Goal: Task Accomplishment & Management: Complete application form

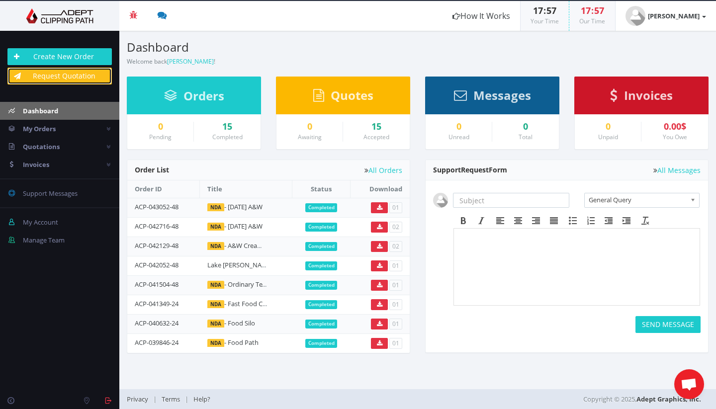
click at [82, 76] on link "Request Quotation" at bounding box center [59, 76] width 104 height 17
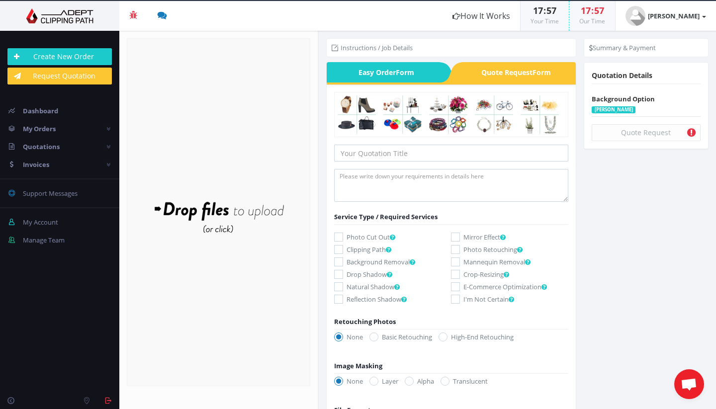
click at [395, 161] on form "Service Type / Required Services Retouching Photos Image Masking PSD!" at bounding box center [451, 304] width 234 height 318
click at [399, 155] on input "text" at bounding box center [451, 153] width 234 height 17
type input "A&W Coffee Drinks and Food"
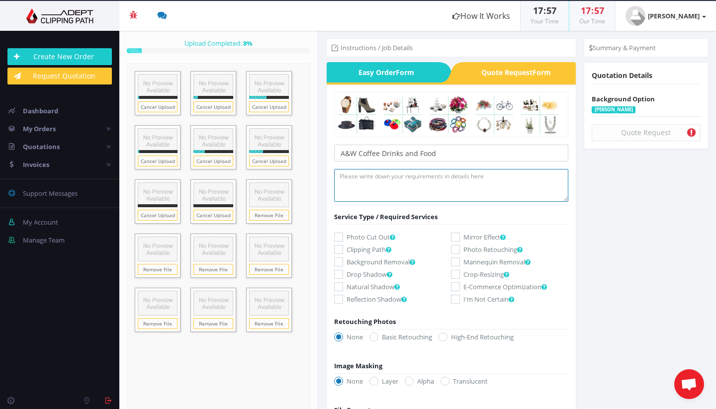
click at [432, 182] on textarea at bounding box center [451, 185] width 234 height 33
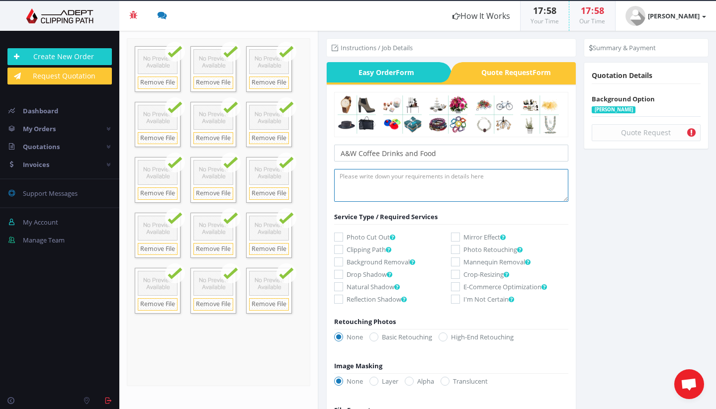
click at [358, 191] on textarea at bounding box center [451, 185] width 234 height 33
click at [339, 176] on textarea "250:" at bounding box center [451, 185] width 234 height 33
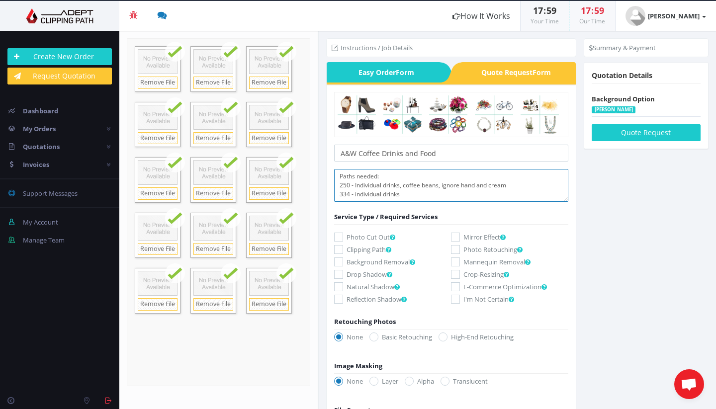
scroll to position [6, 0]
click at [351, 197] on textarea "Paths needed: 250 - Individual drinks, coffee beans, ignore hand and cream 334 …" at bounding box center [451, 185] width 234 height 33
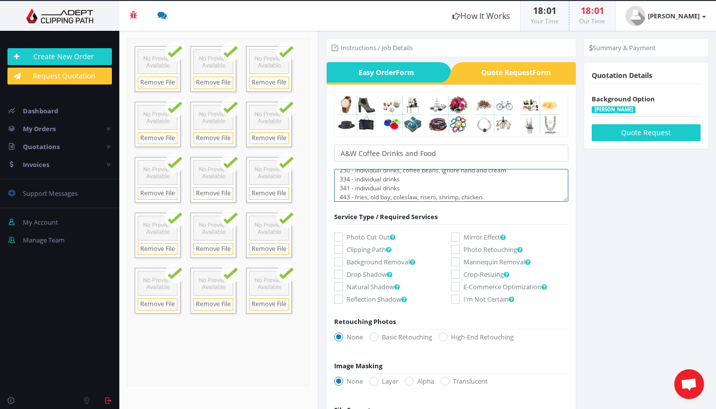
click at [495, 193] on textarea "Paths needed: 250 - Individual drinks, coffee beans, ignore hand and cream 334 …" at bounding box center [451, 185] width 234 height 33
click at [355, 194] on textarea "Paths needed: 250 - Individual drinks, coffee beans, ignore hand and cream 334 …" at bounding box center [451, 185] width 234 height 33
click at [486, 197] on textarea "Paths needed: 250 - Individual drinks, coffee beans, ignore hand and cream 334 …" at bounding box center [451, 185] width 234 height 33
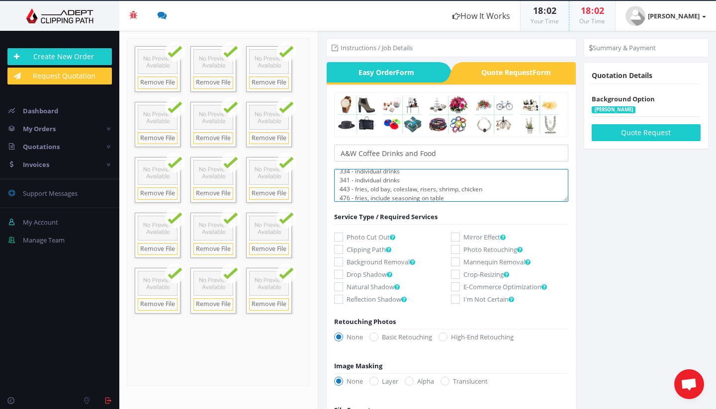
click at [355, 189] on textarea "Paths needed: 250 - Individual drinks, coffee beans, ignore hand and cream 334 …" at bounding box center [451, 185] width 234 height 33
click at [412, 194] on textarea "Paths needed: 250 - Individual drinks, coffee beans, ignore hand and cream 334 …" at bounding box center [451, 185] width 234 height 33
drag, startPoint x: 383, startPoint y: 187, endPoint x: 355, endPoint y: 184, distance: 28.0
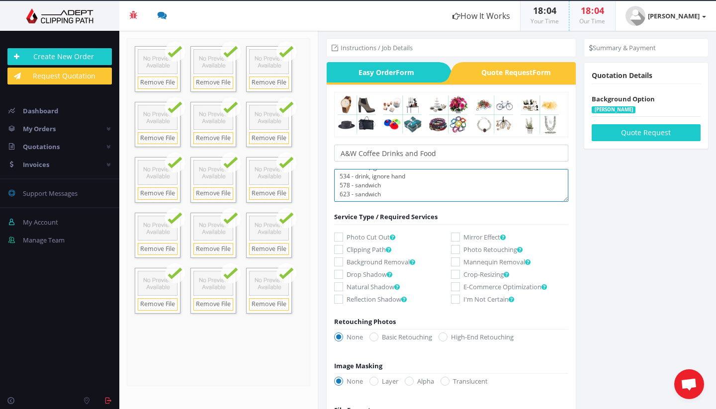
click at [355, 184] on textarea "Paths needed: 250 - Individual drinks, coffee beans, ignore hand and cream 334 …" at bounding box center [451, 185] width 234 height 33
click at [387, 189] on textarea "Paths needed: 250 - Individual drinks, coffee beans, ignore hand and cream 334 …" at bounding box center [451, 185] width 234 height 33
paste textarea "sandwich"
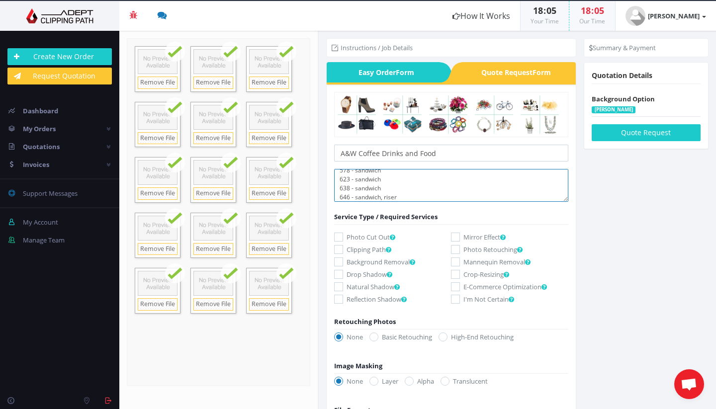
scroll to position [95, 0]
paste textarea "sandwich"
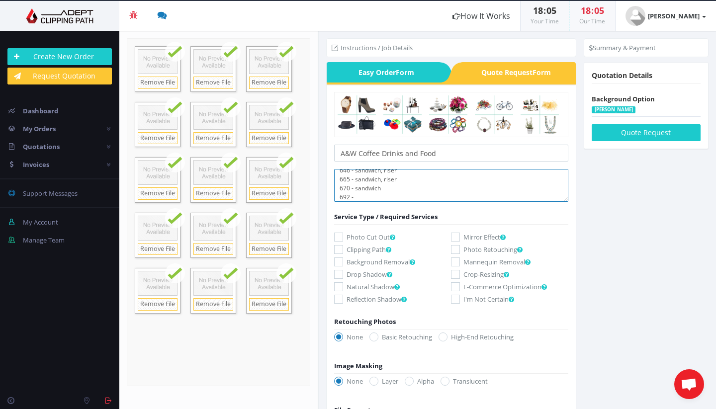
paste textarea "sandwich"
type textarea "Paths needed: 250 - Individual drinks, coffee beans, ignore hand and cream 334 …"
click at [336, 250] on icon at bounding box center [338, 249] width 9 height 9
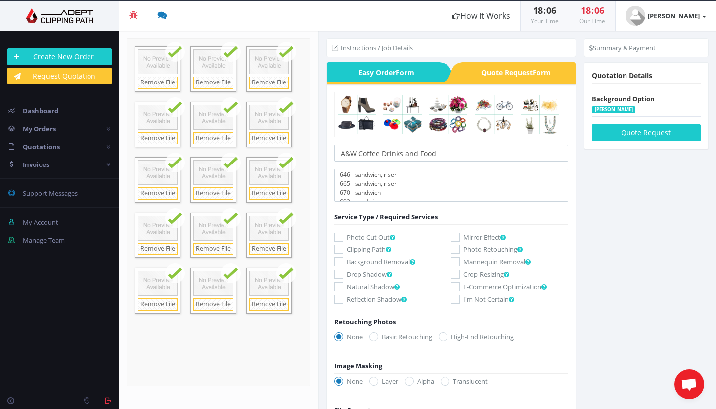
click at [336, 250] on input "Clipping Path" at bounding box center [339, 250] width 6 height 6
checkbox input "true"
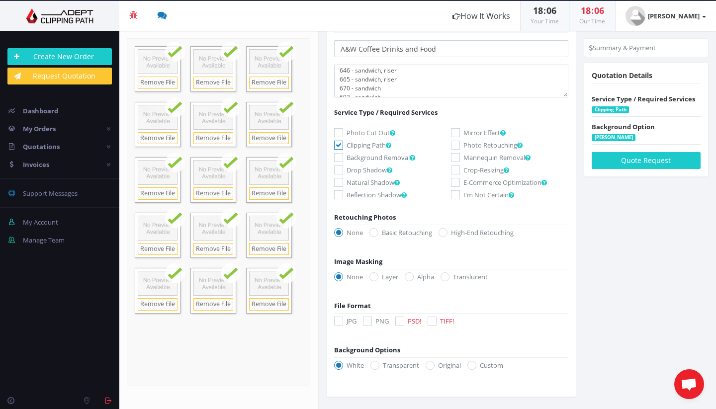
scroll to position [109, 0]
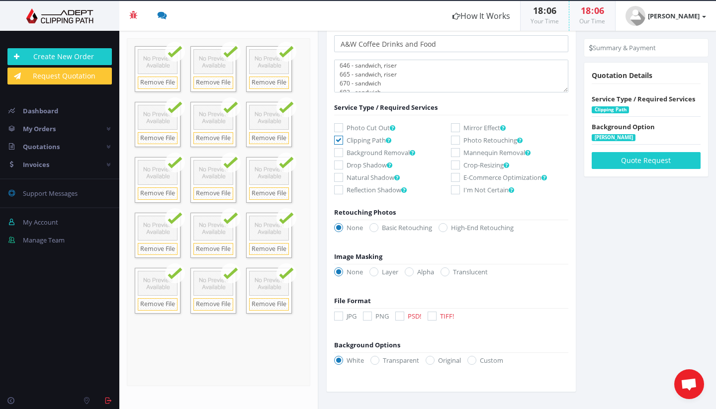
click at [337, 315] on icon at bounding box center [338, 316] width 9 height 9
click at [337, 315] on input "JPG" at bounding box center [339, 316] width 6 height 6
checkbox input "true"
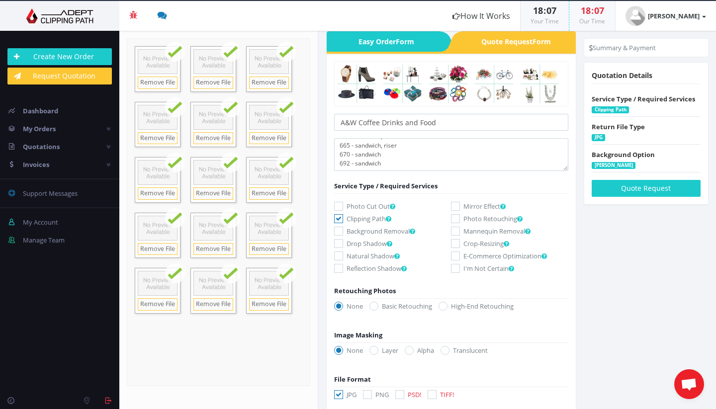
scroll to position [0, 0]
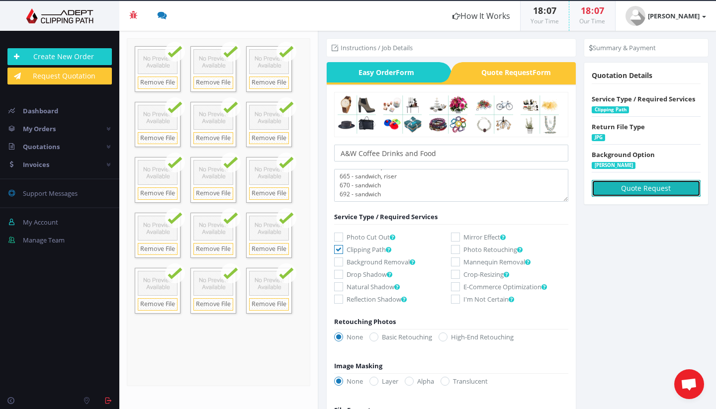
click at [643, 186] on button "Quote Request" at bounding box center [645, 188] width 109 height 17
